Goal: Find contact information: Find contact information

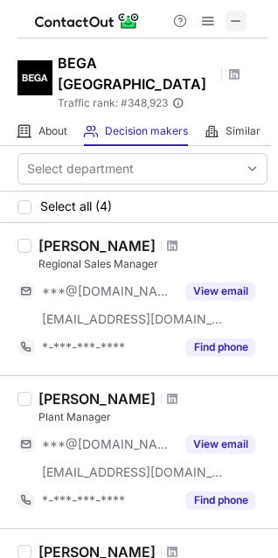
click at [237, 21] on span at bounding box center [236, 21] width 14 height 14
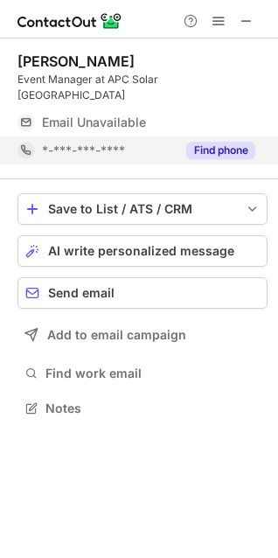
scroll to position [380, 278]
click at [217, 142] on button "Find phone" at bounding box center [220, 150] width 69 height 17
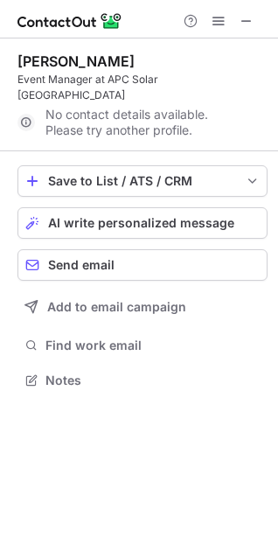
scroll to position [352, 278]
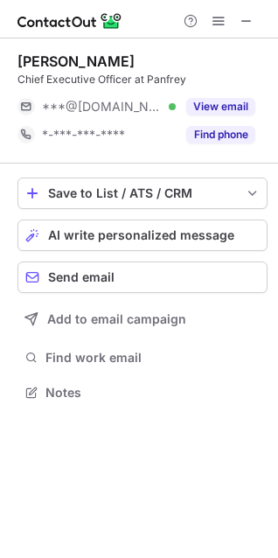
scroll to position [380, 278]
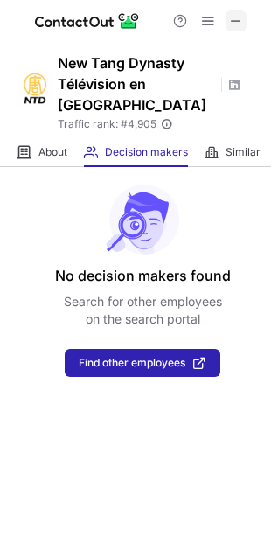
click at [236, 22] on span at bounding box center [236, 21] width 14 height 14
